Goal: Task Accomplishment & Management: Complete application form

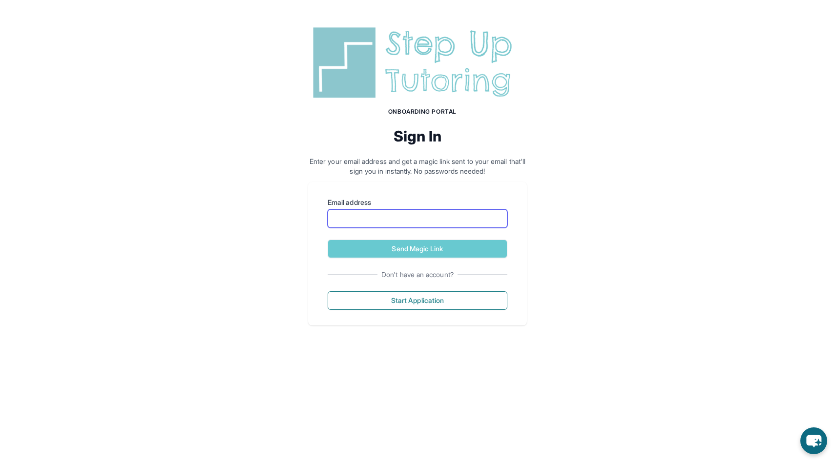
click at [397, 221] on input "Email address" at bounding box center [418, 218] width 180 height 19
type input "**********"
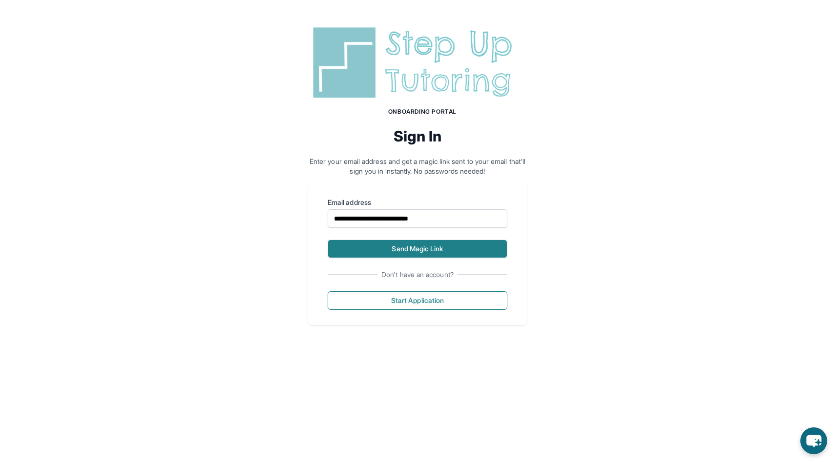
click at [412, 249] on button "Send Magic Link" at bounding box center [418, 249] width 180 height 19
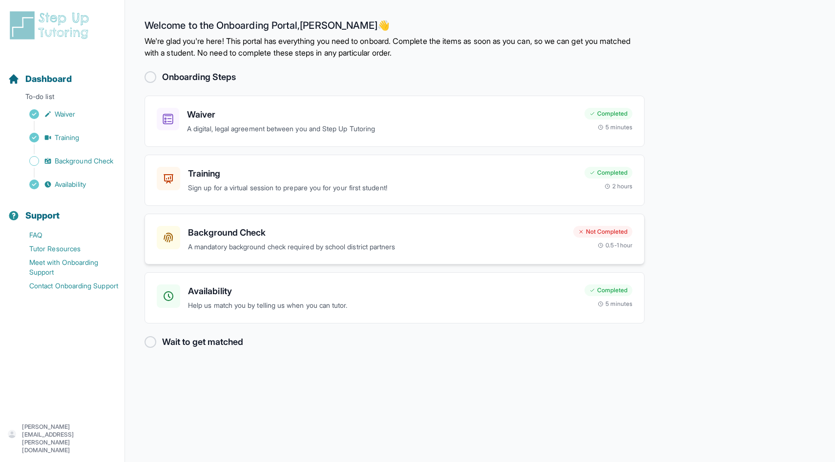
click at [213, 235] on h3 "Background Check" at bounding box center [376, 233] width 377 height 14
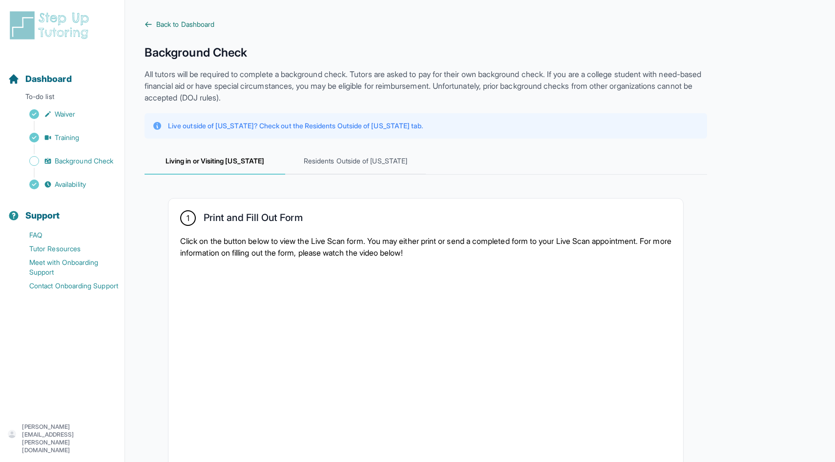
click at [181, 24] on span "Back to Dashboard" at bounding box center [185, 25] width 58 height 10
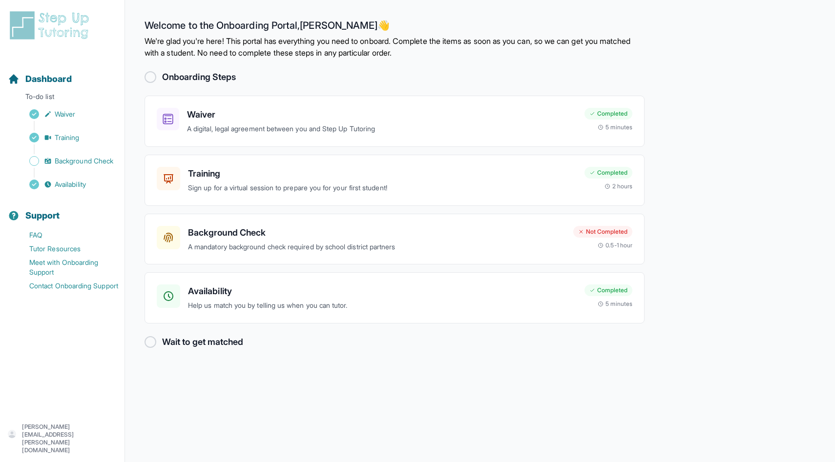
click at [150, 342] on div at bounding box center [151, 342] width 12 height 12
click at [153, 77] on div at bounding box center [151, 77] width 12 height 12
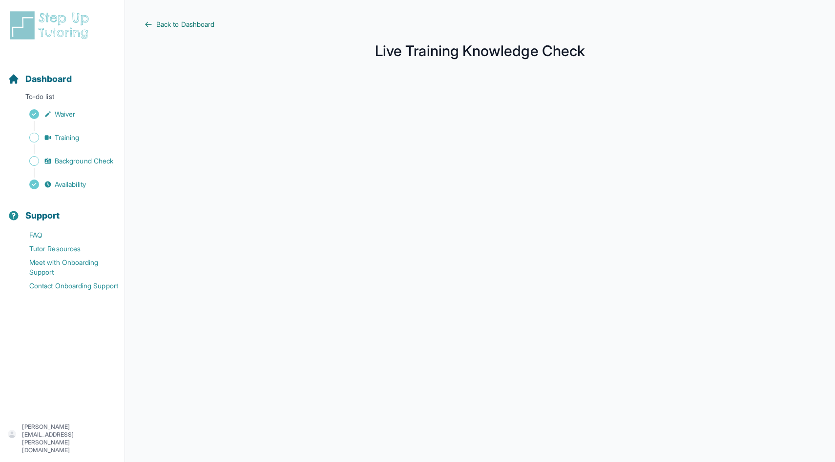
click at [173, 23] on span "Back to Dashboard" at bounding box center [185, 25] width 58 height 10
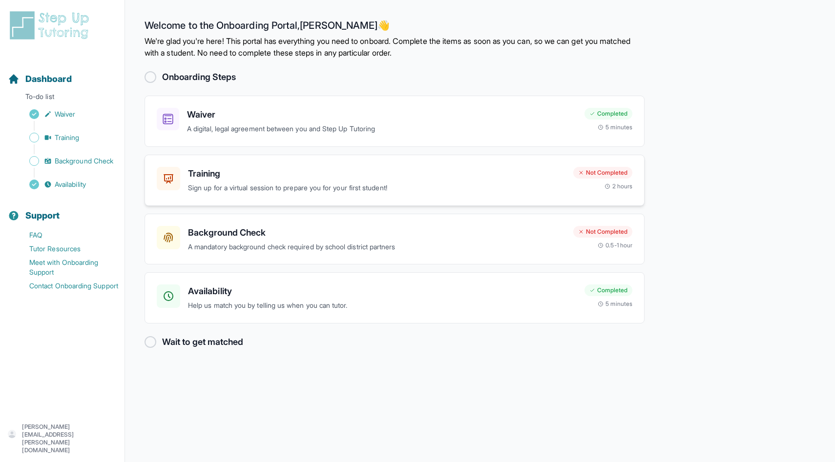
click at [211, 177] on h3 "Training" at bounding box center [376, 174] width 377 height 14
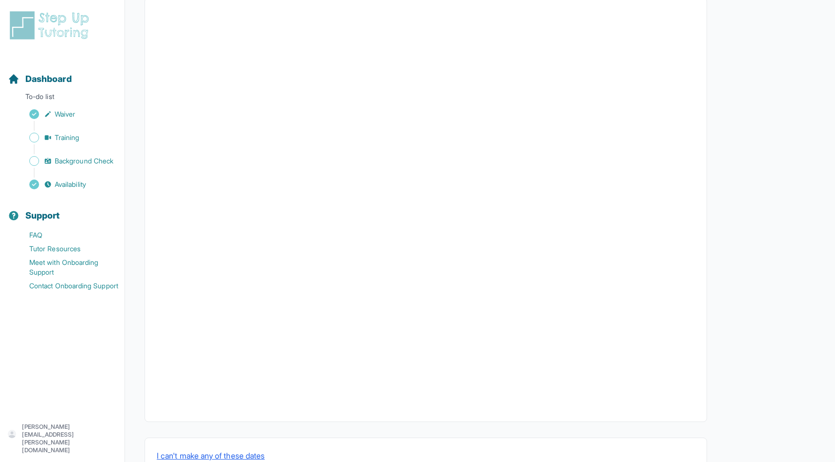
scroll to position [202, 0]
click at [40, 80] on span "Dashboard" at bounding box center [48, 79] width 46 height 14
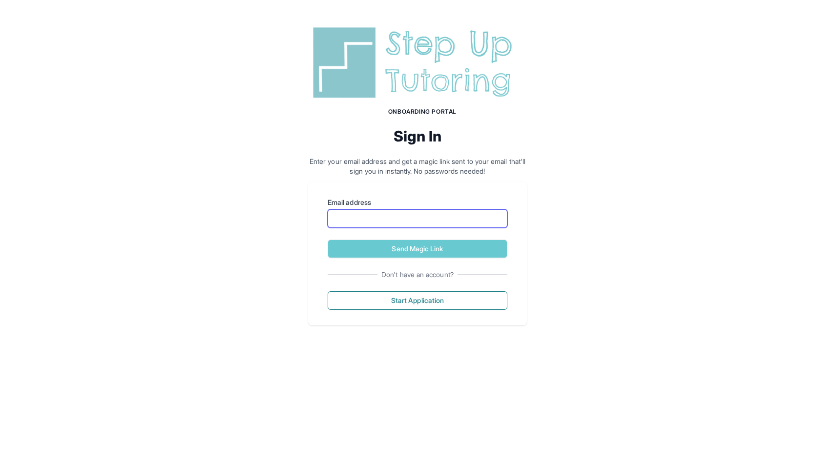
click at [400, 217] on input "Email address" at bounding box center [418, 218] width 180 height 19
type input "**********"
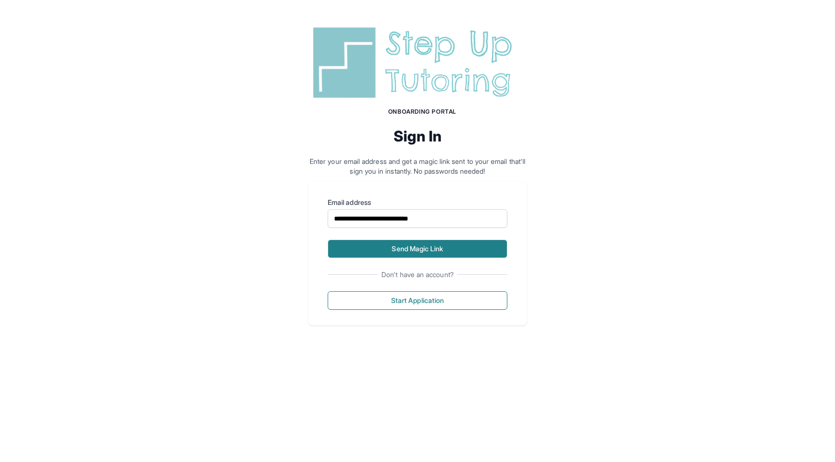
click at [407, 250] on button "Send Magic Link" at bounding box center [418, 249] width 180 height 19
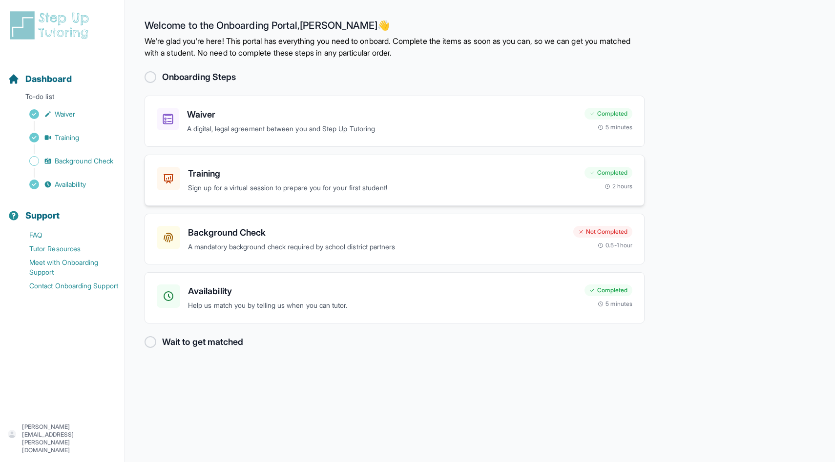
click at [328, 178] on h3 "Training" at bounding box center [382, 174] width 389 height 14
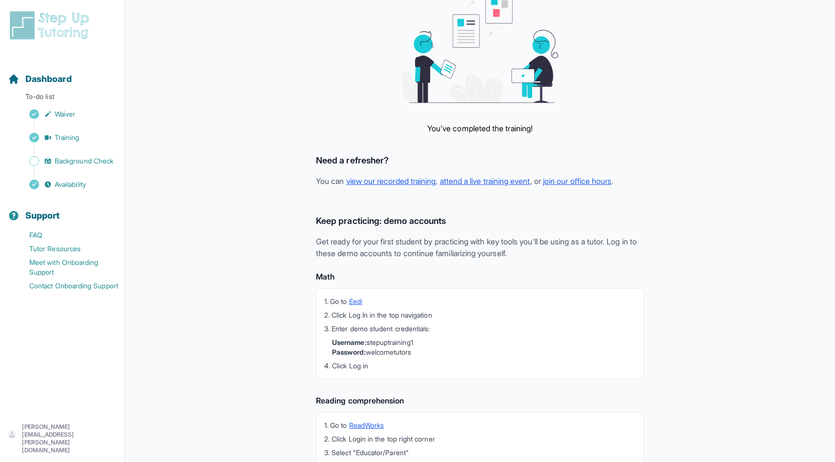
scroll to position [152, 0]
